Goal: Complete application form: Complete application form

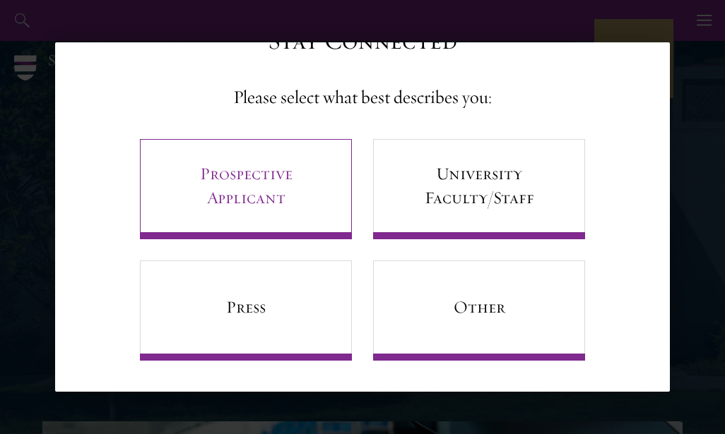
scroll to position [60, 0]
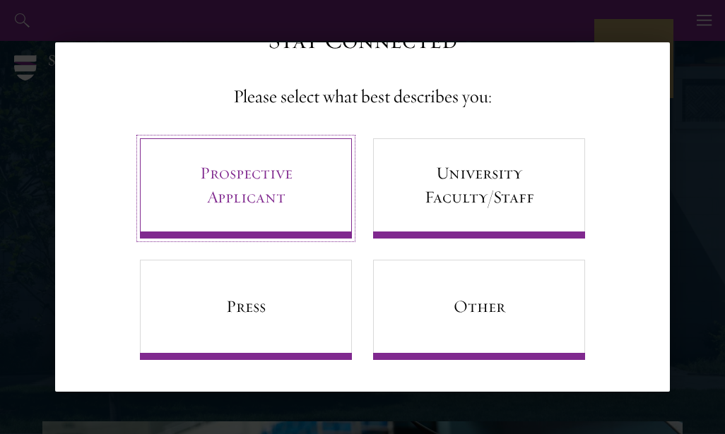
click at [259, 213] on link "Prospective Applicant" at bounding box center [246, 188] width 212 height 100
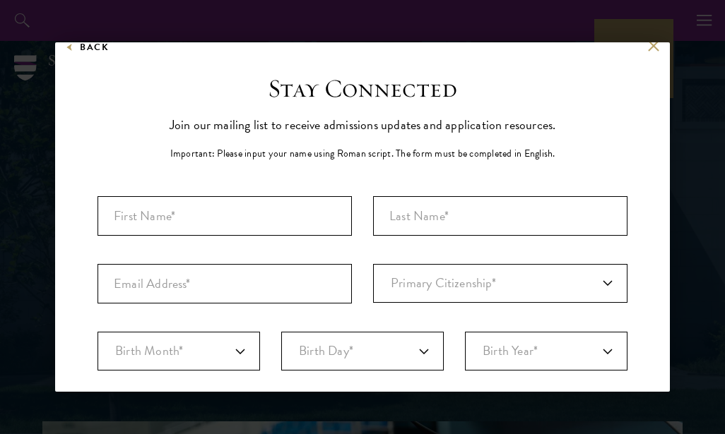
scroll to position [0, 0]
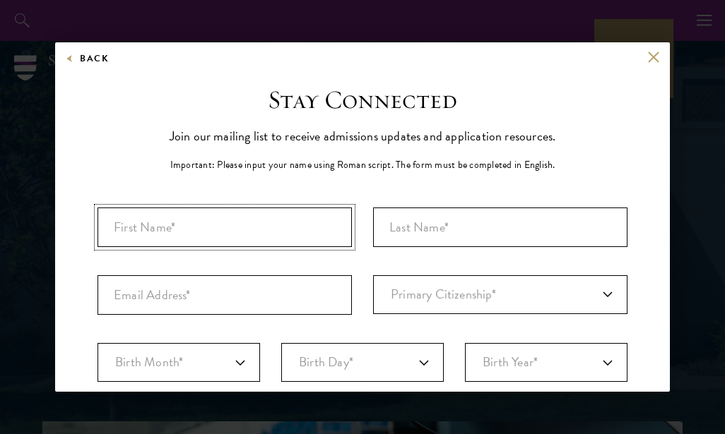
click at [256, 223] on input "First Name*" at bounding box center [224, 228] width 254 height 40
type input "[PERSON_NAME]"
type input "Hussain"
type input "[EMAIL_ADDRESS][DOMAIN_NAME]"
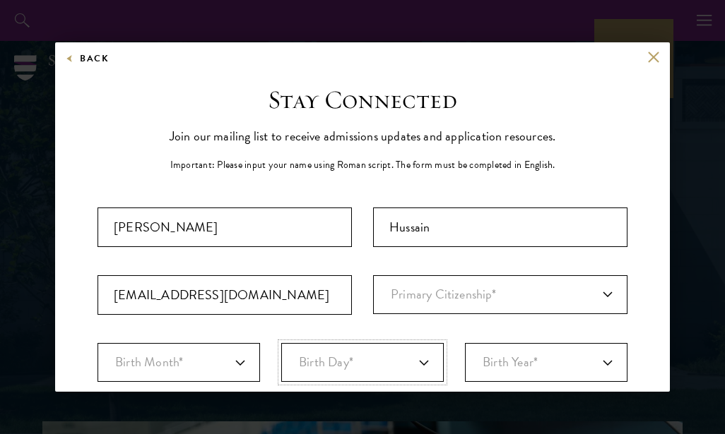
select select "01"
select select "2000"
select select "NI"
select select
click at [596, 297] on select "Primary Citizenship* [GEOGRAPHIC_DATA] [DEMOGRAPHIC_DATA] [DEMOGRAPHIC_DATA] [D…" at bounding box center [500, 295] width 254 height 39
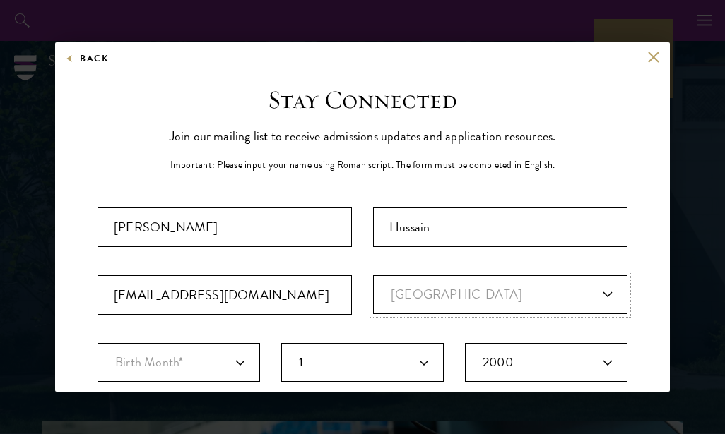
click at [373, 276] on select "Primary Citizenship* [GEOGRAPHIC_DATA] [DEMOGRAPHIC_DATA] [DEMOGRAPHIC_DATA] [D…" at bounding box center [500, 295] width 254 height 39
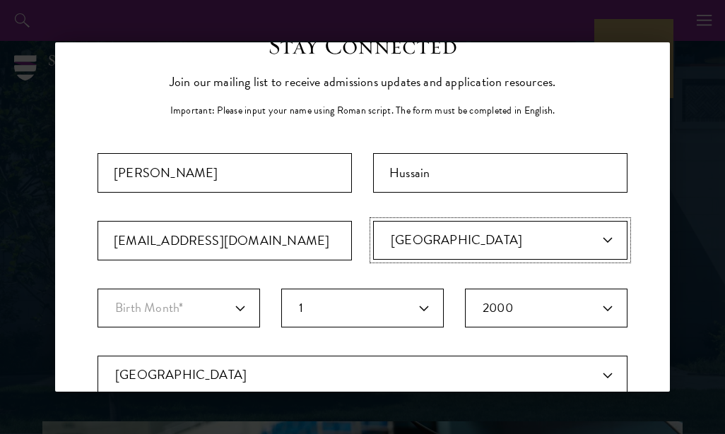
scroll to position [55, 0]
click at [591, 233] on select "Primary Citizenship* [GEOGRAPHIC_DATA] [DEMOGRAPHIC_DATA] [DEMOGRAPHIC_DATA] [D…" at bounding box center [500, 239] width 254 height 39
select select "NI"
click at [373, 220] on select "Primary Citizenship* [GEOGRAPHIC_DATA] [DEMOGRAPHIC_DATA] [DEMOGRAPHIC_DATA] [D…" at bounding box center [500, 239] width 254 height 39
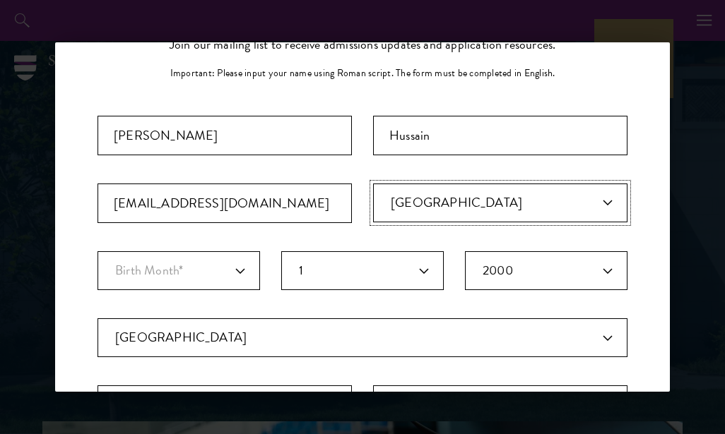
scroll to position [99, 0]
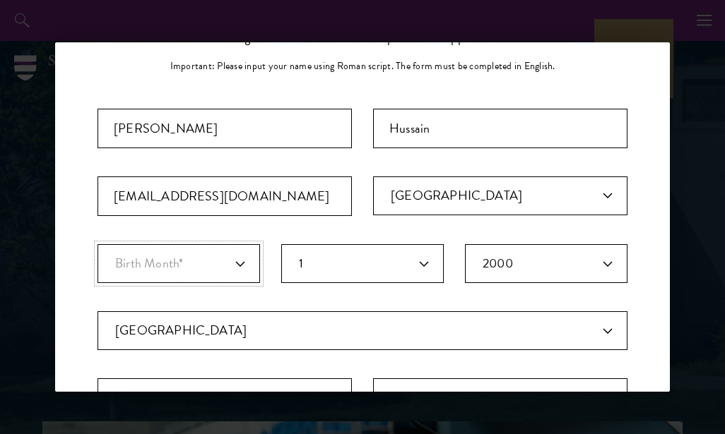
click at [239, 269] on select "Birth Month* January February March April May June July August September Octobe…" at bounding box center [178, 263] width 162 height 39
select select "10"
click at [97, 244] on select "Birth Month* January February March April May June July August September Octobe…" at bounding box center [178, 263] width 162 height 39
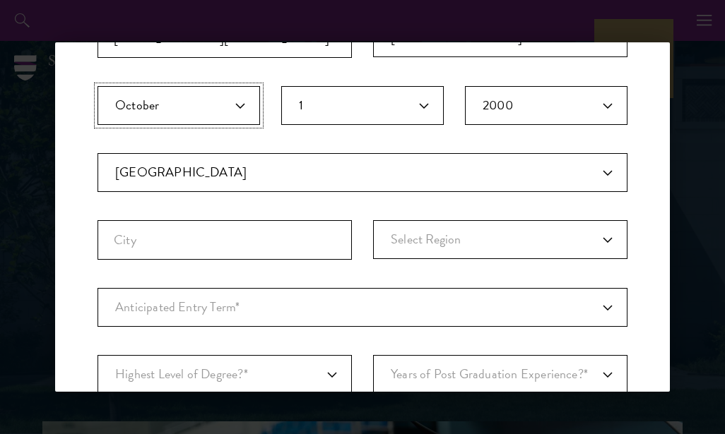
scroll to position [259, 0]
click at [300, 248] on input "City" at bounding box center [224, 239] width 254 height 40
type input "Kano"
select select "[GEOGRAPHIC_DATA]"
click at [369, 320] on select "Anticipated Entry Term* [DATE] (Application opens [DATE]) Just Exploring" at bounding box center [362, 306] width 530 height 39
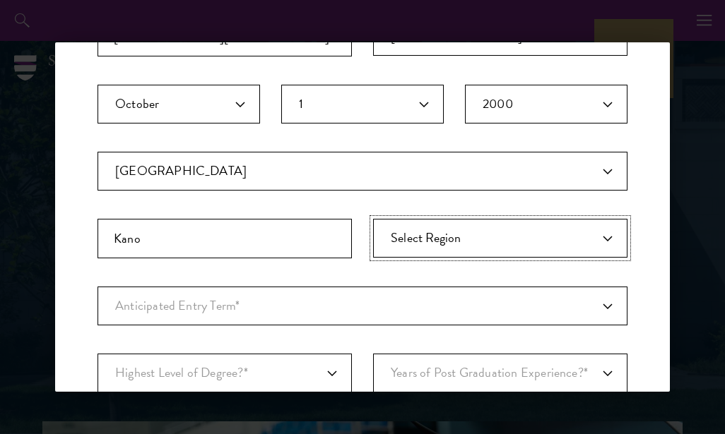
drag, startPoint x: 435, startPoint y: 230, endPoint x: 424, endPoint y: 240, distance: 15.5
click at [424, 240] on select "Select Region [GEOGRAPHIC_DATA] [GEOGRAPHIC_DATA] [GEOGRAPHIC_DATA] [GEOGRAPHIC…" at bounding box center [500, 238] width 254 height 39
click at [413, 242] on select "Select Region [GEOGRAPHIC_DATA] [GEOGRAPHIC_DATA] [GEOGRAPHIC_DATA] [GEOGRAPHIC…" at bounding box center [500, 238] width 254 height 39
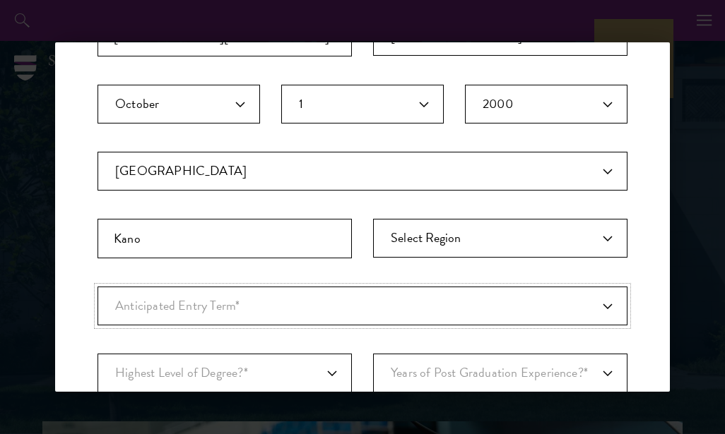
click at [223, 308] on select "Anticipated Entry Term* [DATE] (Application opens [DATE]) Just Exploring" at bounding box center [362, 306] width 530 height 39
select select "e64b8ab3-eabb-4867-96d5-7e6b4840665f"
click at [97, 287] on select "Anticipated Entry Term* [DATE] (Application opens [DATE]) Just Exploring" at bounding box center [362, 306] width 530 height 39
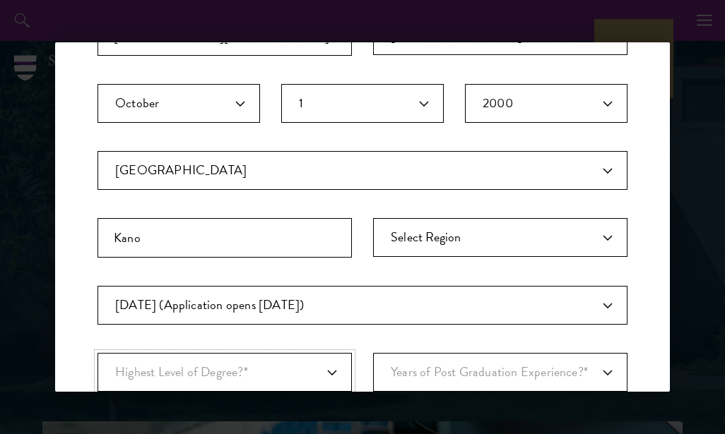
click at [245, 367] on select "Highest Level of Degree?* PHD Bachelor's Master's Current Undergraduate Student" at bounding box center [224, 372] width 254 height 39
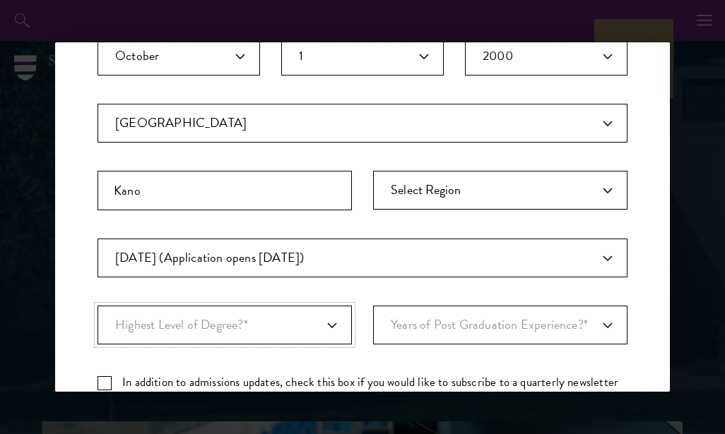
scroll to position [309, 0]
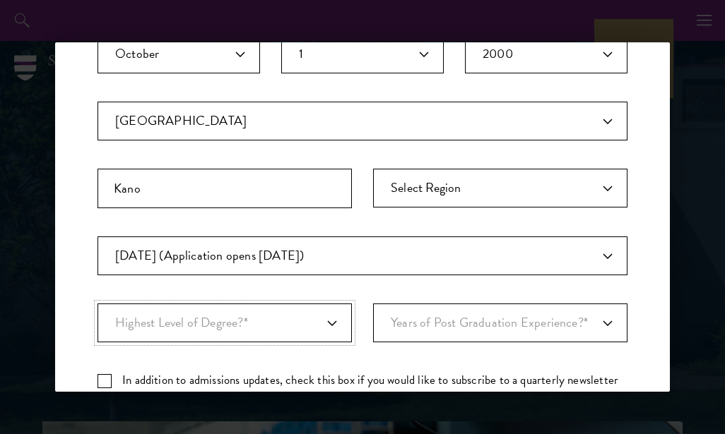
click at [268, 315] on select "Highest Level of Degree?* PHD Bachelor's Master's Current Undergraduate Student" at bounding box center [224, 323] width 254 height 39
select select "baef124f-e103-44b1-8ca6-5d0669438e44"
click at [97, 304] on select "Highest Level of Degree?* PHD Bachelor's Master's Current Undergraduate Student" at bounding box center [224, 323] width 254 height 39
click at [422, 321] on select "Years of Post Graduation Experience?* 1 2 3 4 5 6 7 8 9 10" at bounding box center [500, 323] width 254 height 39
select select "1"
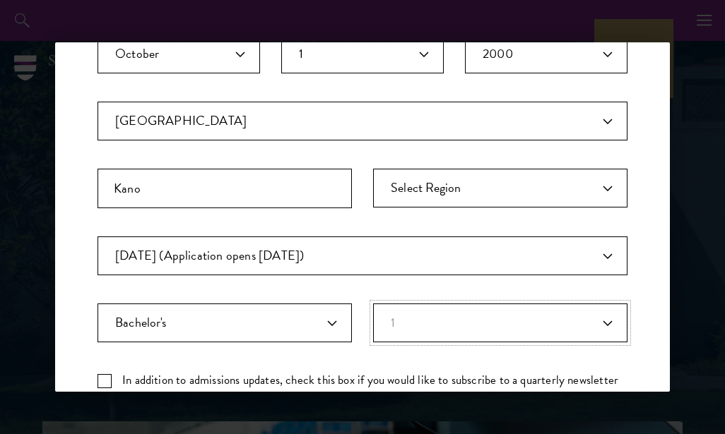
click at [373, 304] on select "Years of Post Graduation Experience?* 1 2 3 4 5 6 7 8 9 10" at bounding box center [500, 323] width 254 height 39
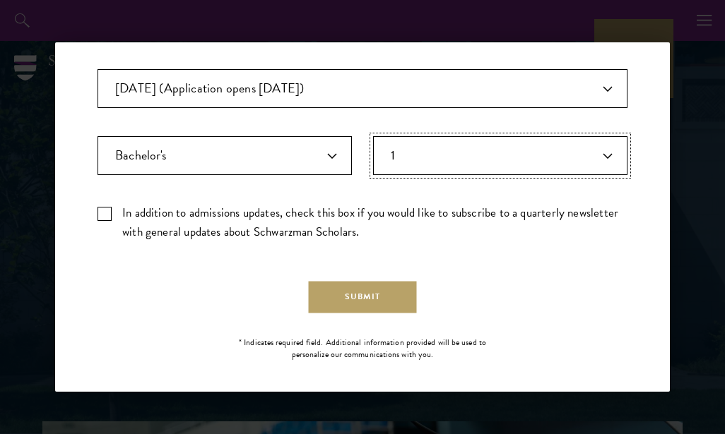
scroll to position [485, 0]
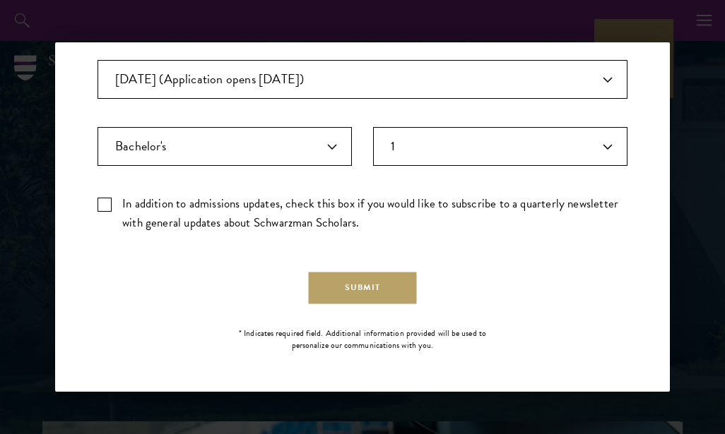
click at [102, 211] on label "In addition to admissions updates, check this box if you would like to subscrib…" at bounding box center [362, 213] width 530 height 38
click at [102, 203] on input "In addition to admissions updates, check this box if you would like to subscrib…" at bounding box center [362, 198] width 530 height 9
checkbox input "true"
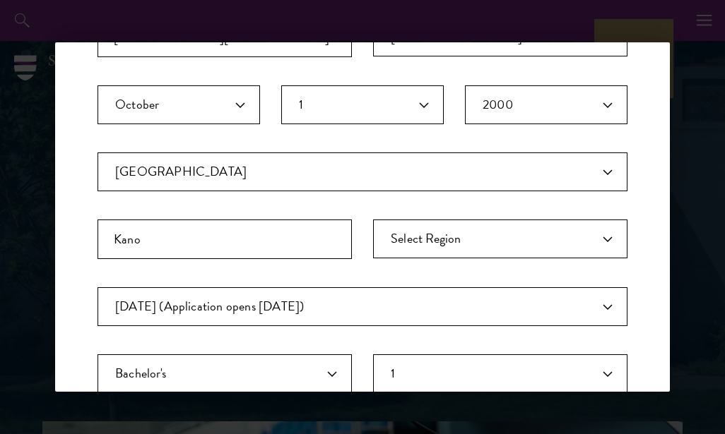
scroll to position [304, 0]
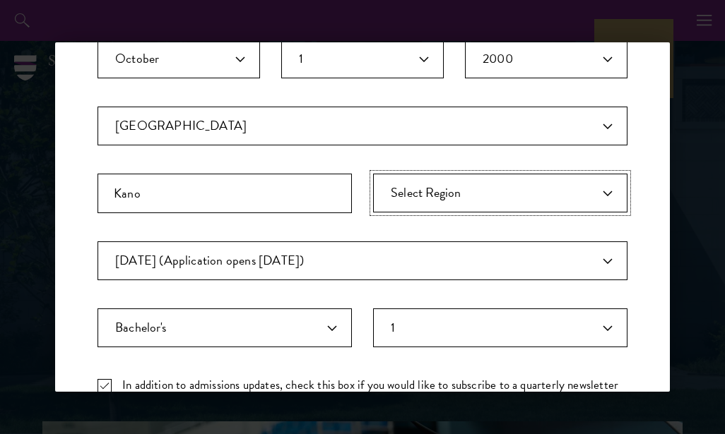
click at [432, 194] on select "Select Region [GEOGRAPHIC_DATA] [GEOGRAPHIC_DATA] [GEOGRAPHIC_DATA] [GEOGRAPHIC…" at bounding box center [500, 193] width 254 height 39
select select "Kano"
click at [373, 174] on select "Select Region [GEOGRAPHIC_DATA] [GEOGRAPHIC_DATA] [GEOGRAPHIC_DATA] [GEOGRAPHIC…" at bounding box center [500, 193] width 254 height 39
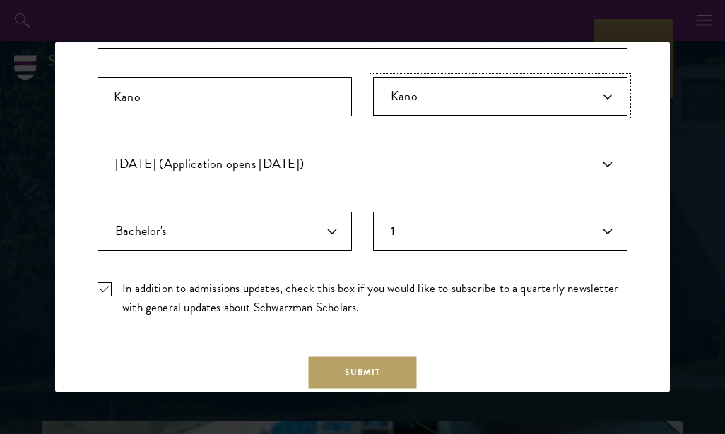
scroll to position [485, 0]
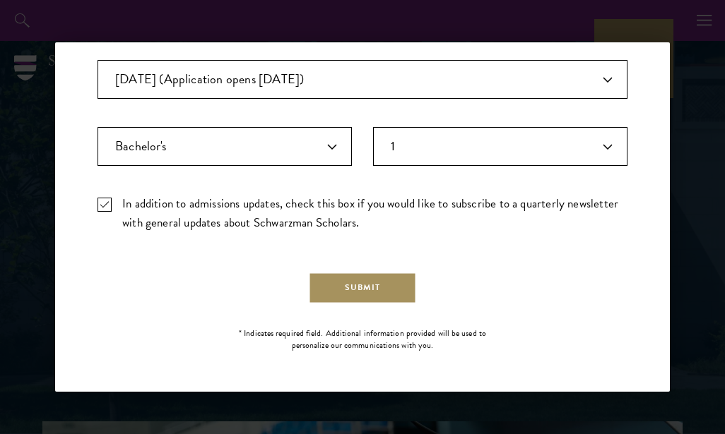
click at [387, 288] on button "Submit" at bounding box center [363, 288] width 108 height 32
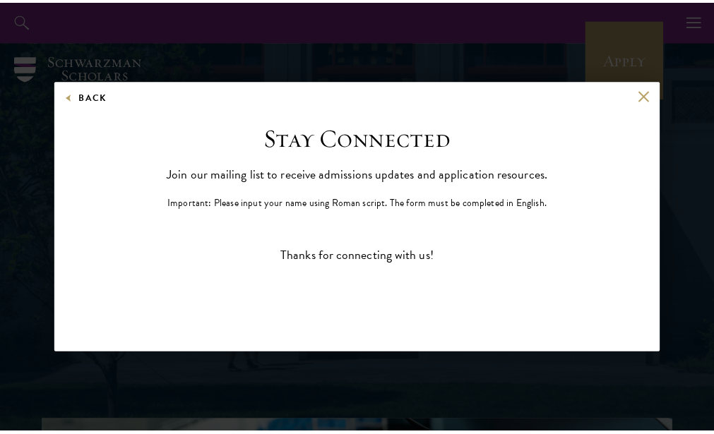
scroll to position [0, 0]
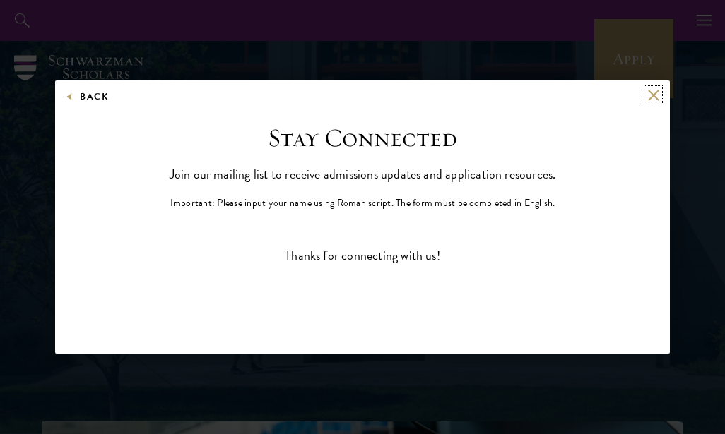
click at [658, 93] on button at bounding box center [653, 95] width 12 height 12
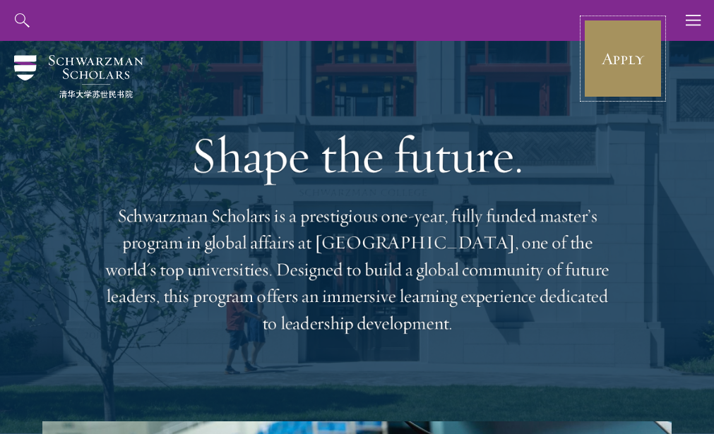
click at [610, 75] on link "Apply" at bounding box center [623, 58] width 79 height 79
